Goal: Information Seeking & Learning: Find specific page/section

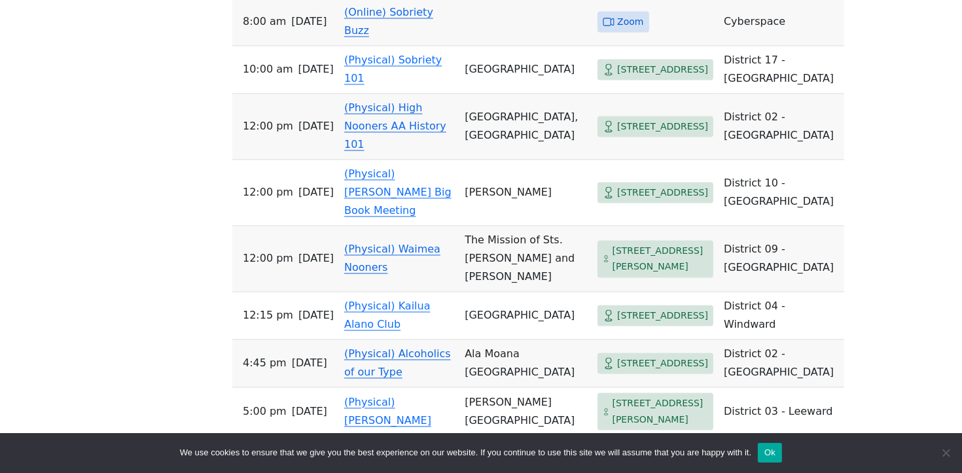
scroll to position [2824, 0]
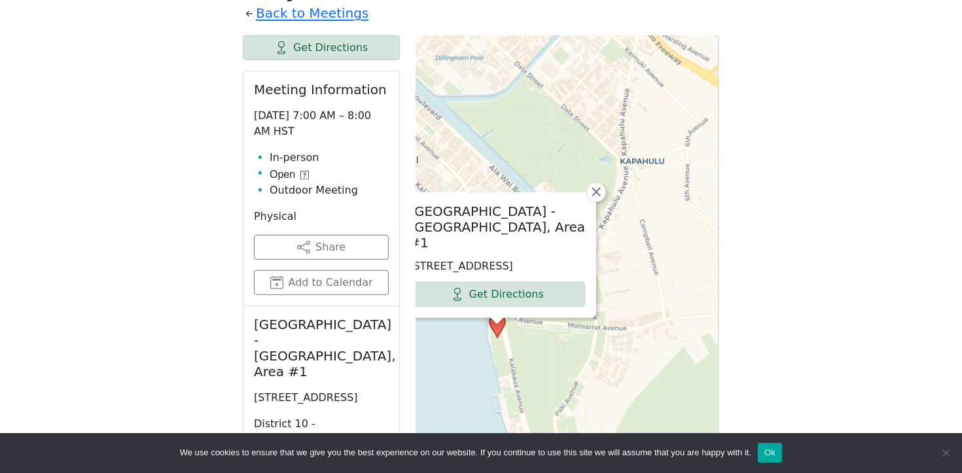
scroll to position [701, 0]
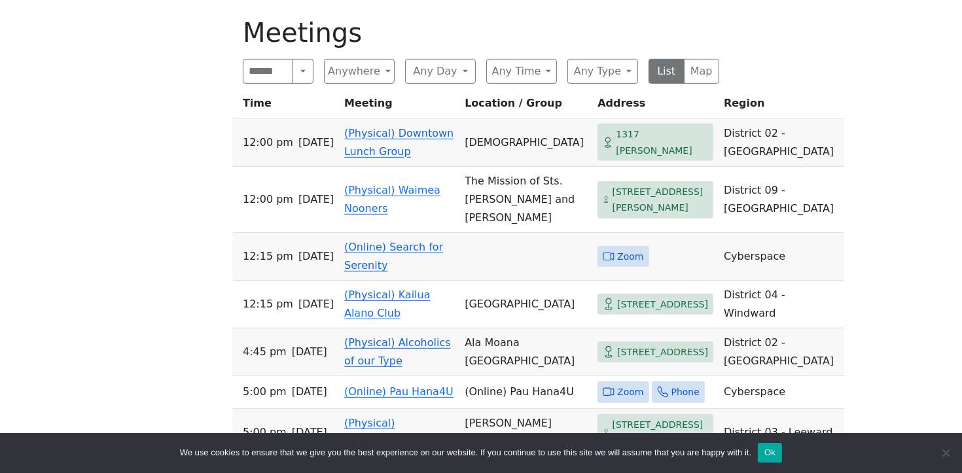
scroll to position [655, 0]
click at [363, 60] on button "Anywhere" at bounding box center [359, 72] width 71 height 25
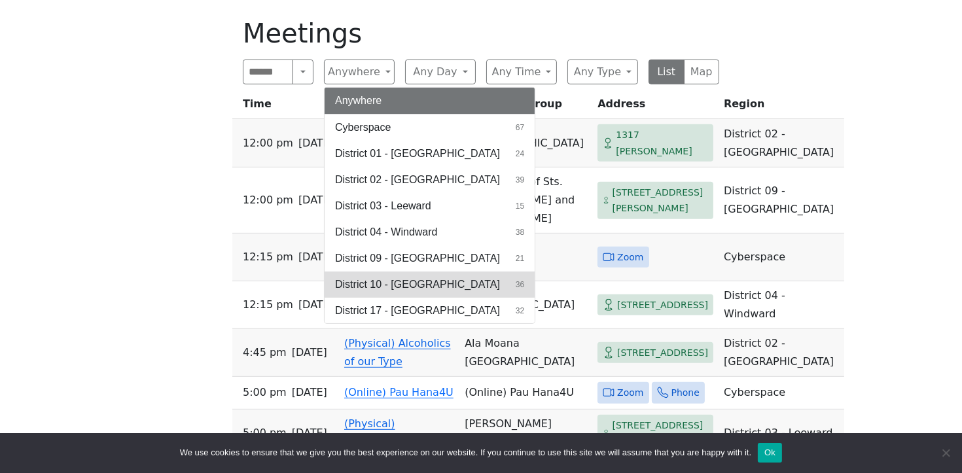
click at [398, 277] on span "District 10 - [GEOGRAPHIC_DATA]" at bounding box center [417, 285] width 165 height 16
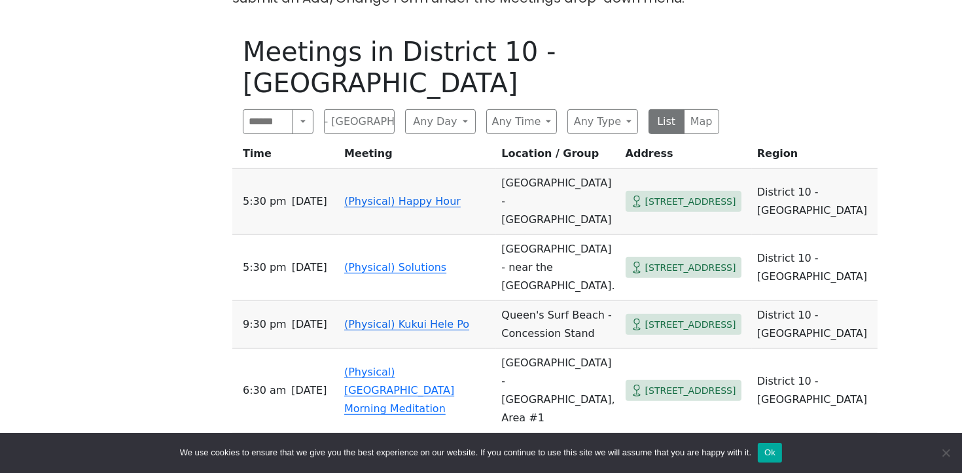
scroll to position [632, 0]
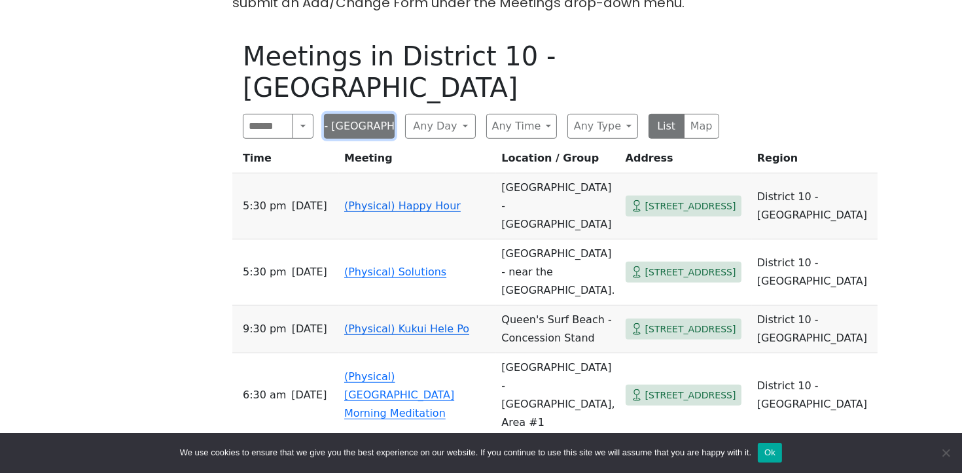
click at [363, 114] on button "District 10 - [GEOGRAPHIC_DATA]" at bounding box center [359, 126] width 71 height 25
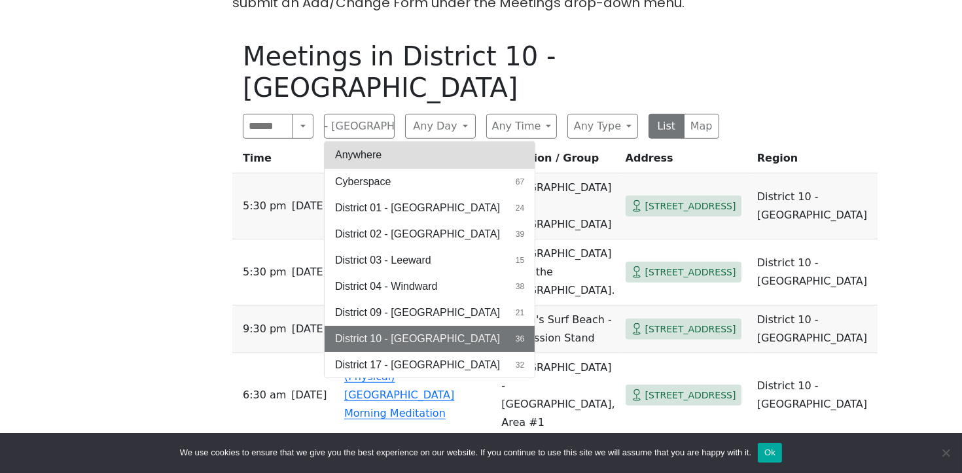
click at [376, 142] on button "Anywhere" at bounding box center [430, 155] width 210 height 26
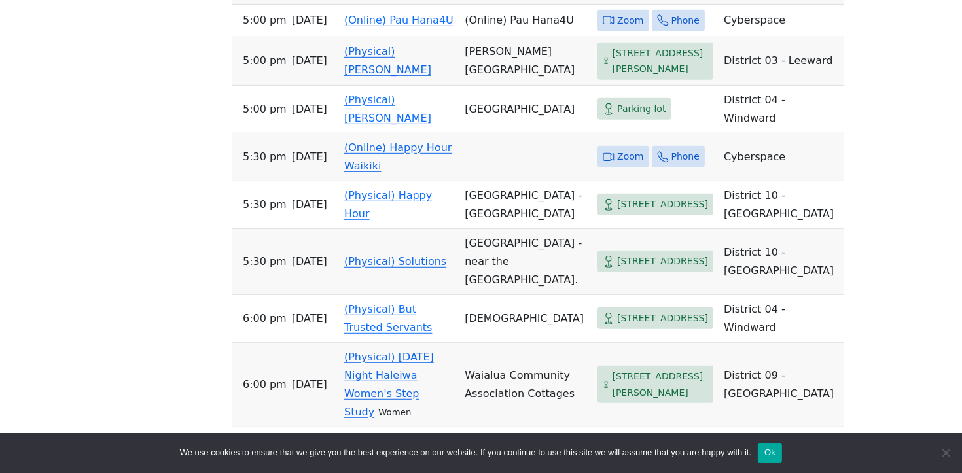
scroll to position [866, 0]
